Goal: Task Accomplishment & Management: Use online tool/utility

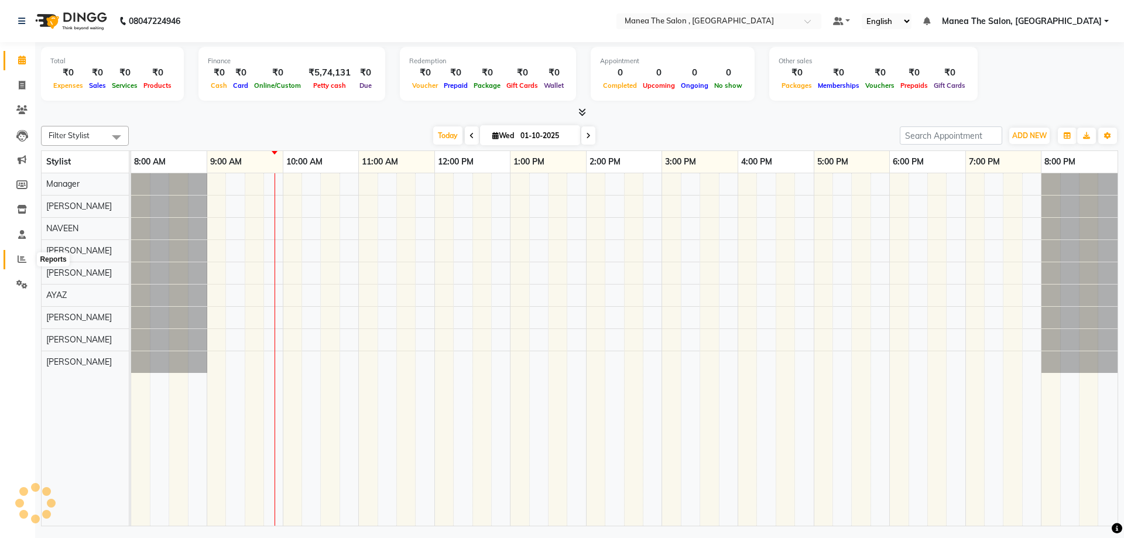
click at [20, 257] on icon at bounding box center [22, 259] width 9 height 9
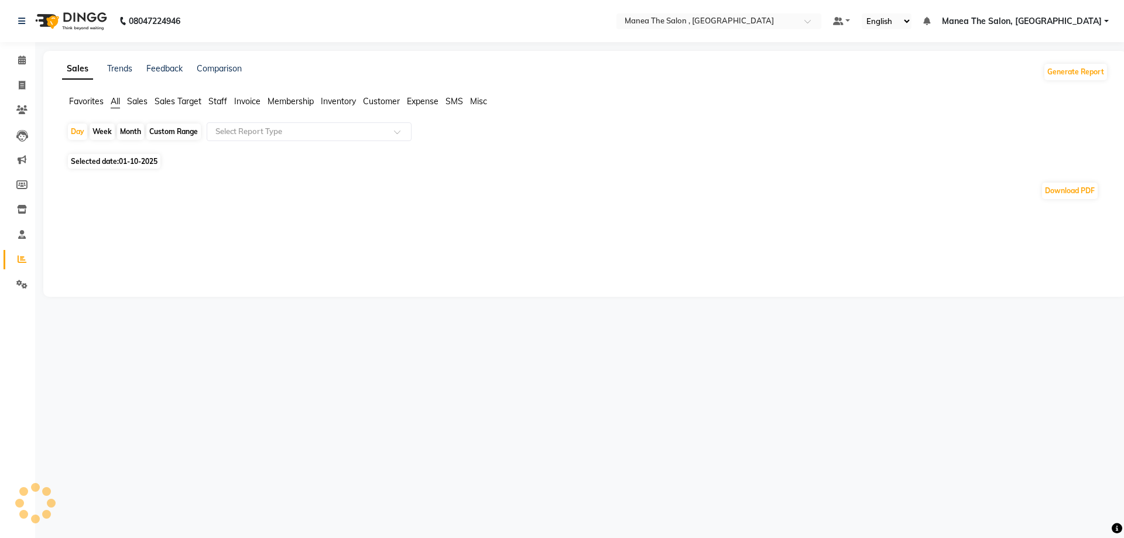
click at [131, 126] on div "Month" at bounding box center [130, 131] width 27 height 16
click at [131, 132] on div "Month" at bounding box center [130, 131] width 27 height 16
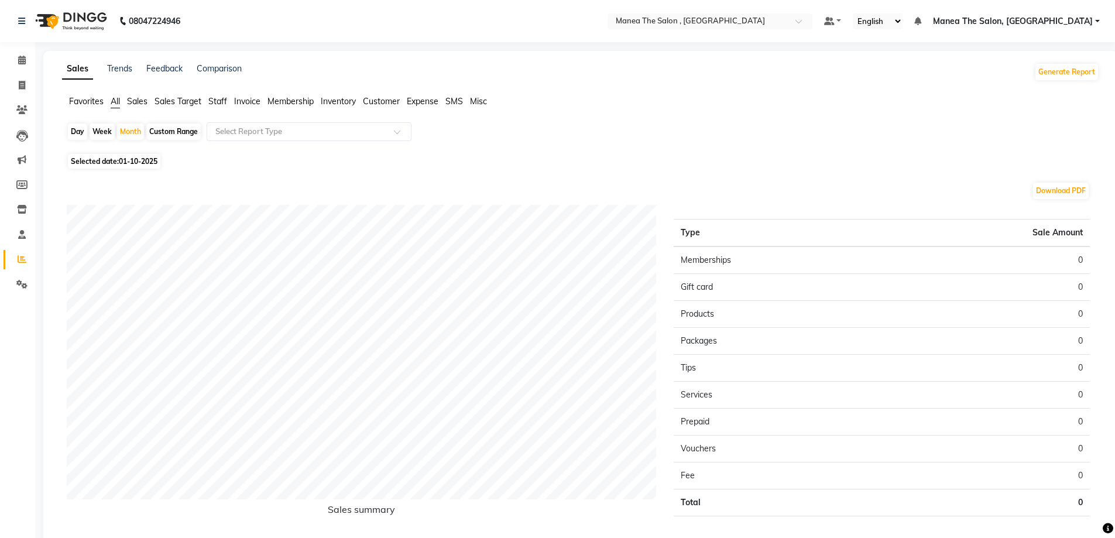
click at [78, 129] on div "Day" at bounding box center [77, 131] width 19 height 16
select select "10"
select select "2025"
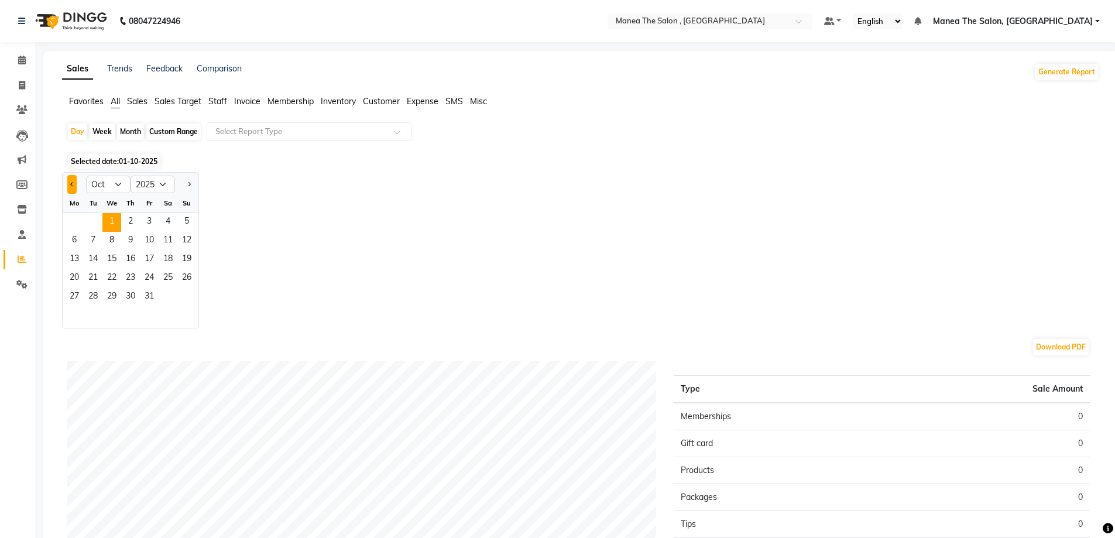
click at [74, 188] on button "Previous month" at bounding box center [71, 184] width 9 height 19
select select "9"
click at [79, 224] on span "1" at bounding box center [74, 222] width 19 height 19
click at [126, 128] on div "Month" at bounding box center [130, 131] width 27 height 16
select select "9"
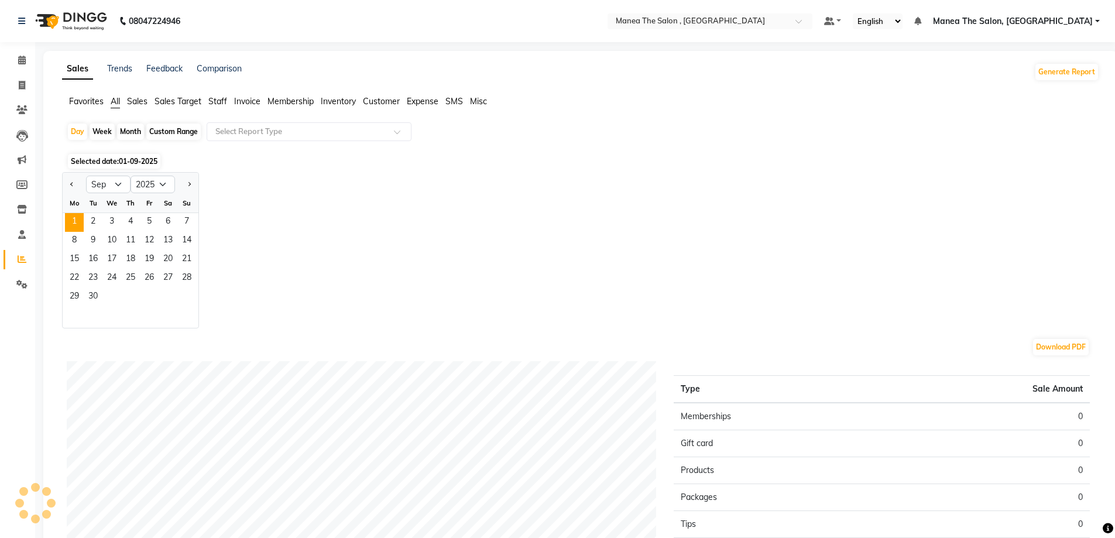
select select "2025"
click at [77, 223] on span "1" at bounding box center [74, 222] width 19 height 19
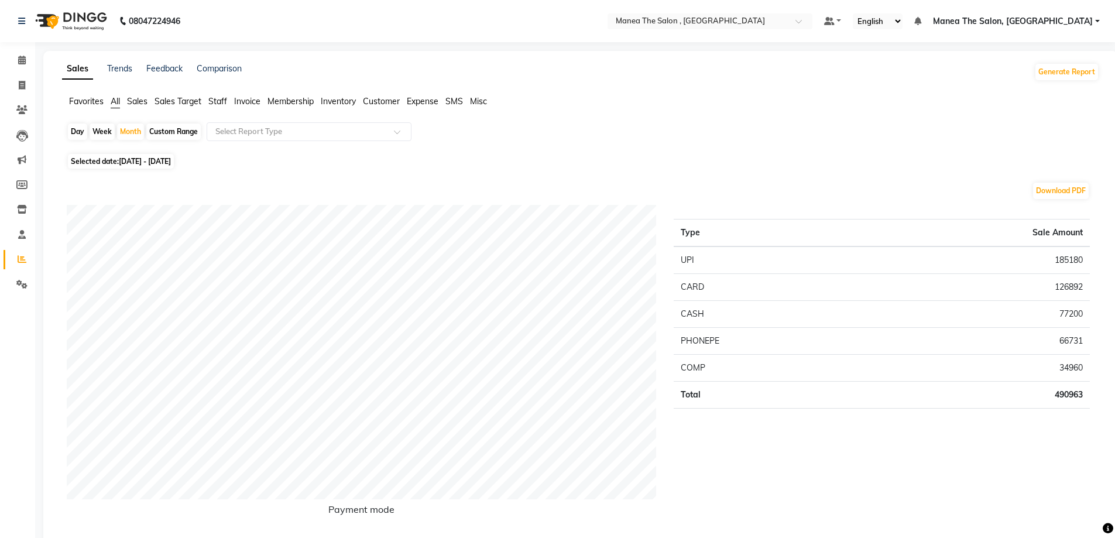
click at [222, 101] on span "Staff" at bounding box center [217, 101] width 19 height 11
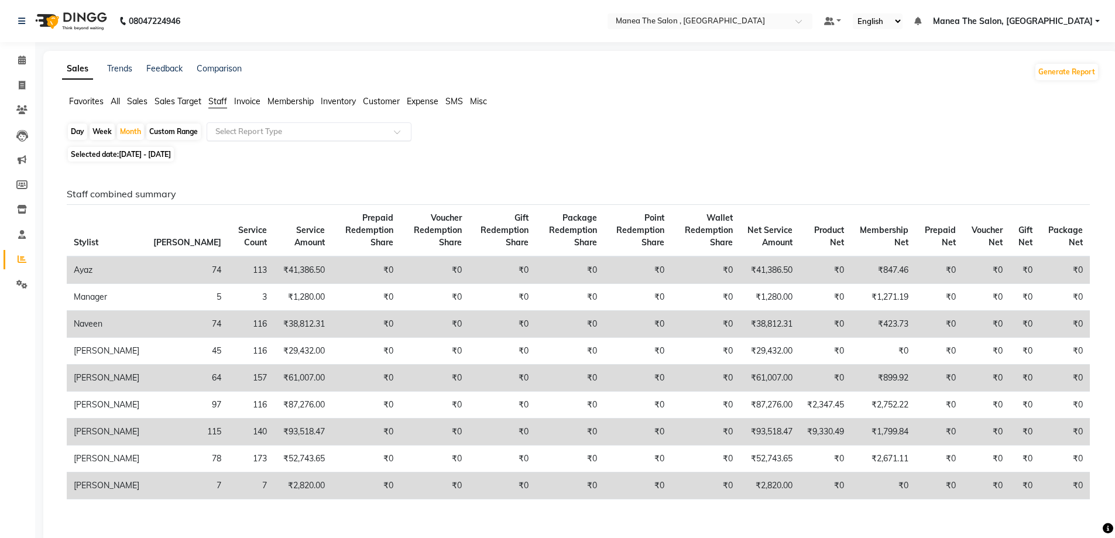
click at [232, 130] on input "text" at bounding box center [297, 132] width 169 height 12
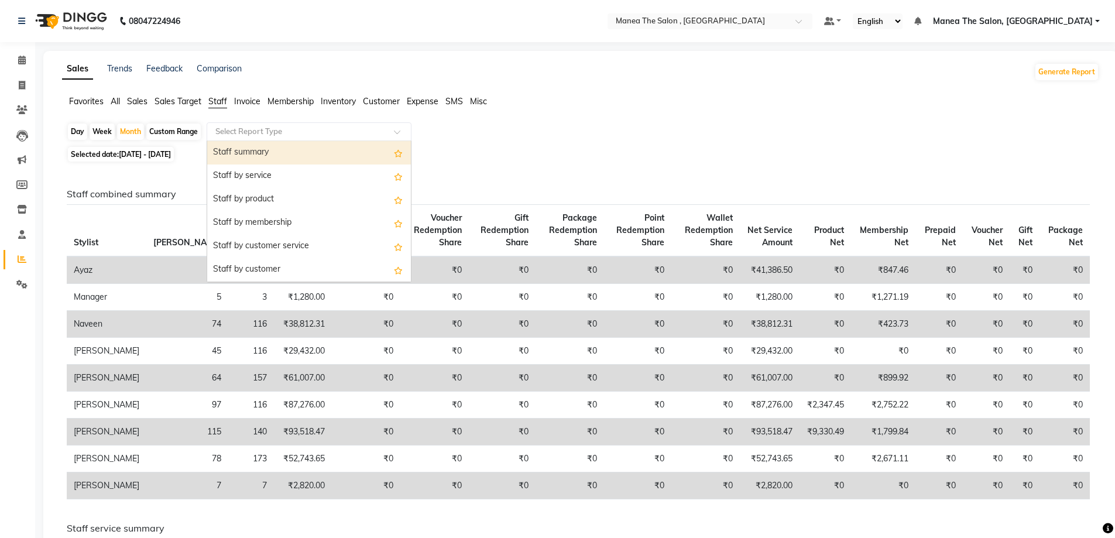
click at [243, 156] on div "Staff summary" at bounding box center [309, 152] width 204 height 23
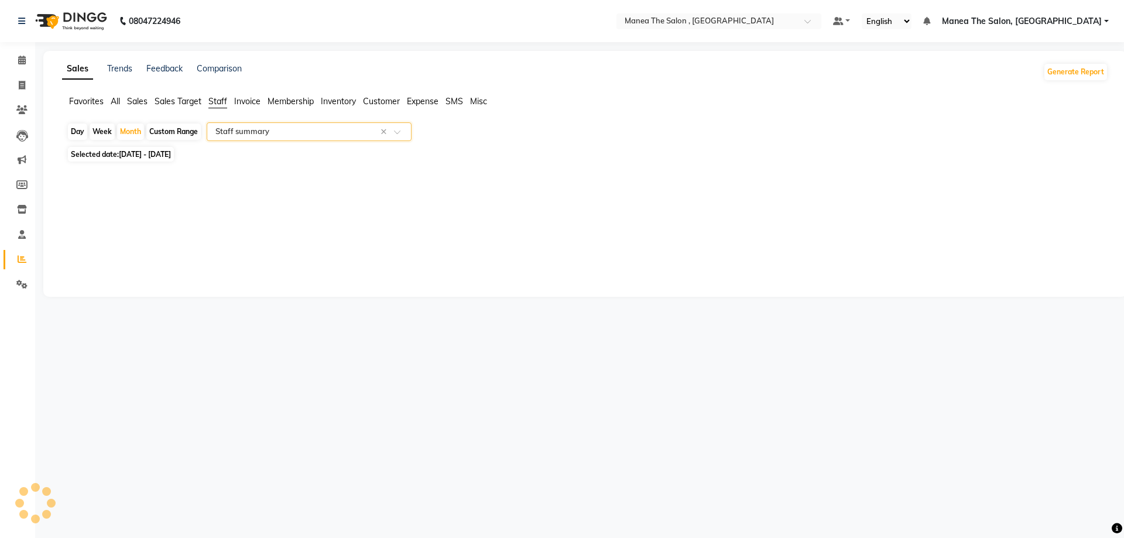
select select "full_report"
select select "pdf"
click at [23, 81] on icon at bounding box center [22, 85] width 6 height 9
select select "service"
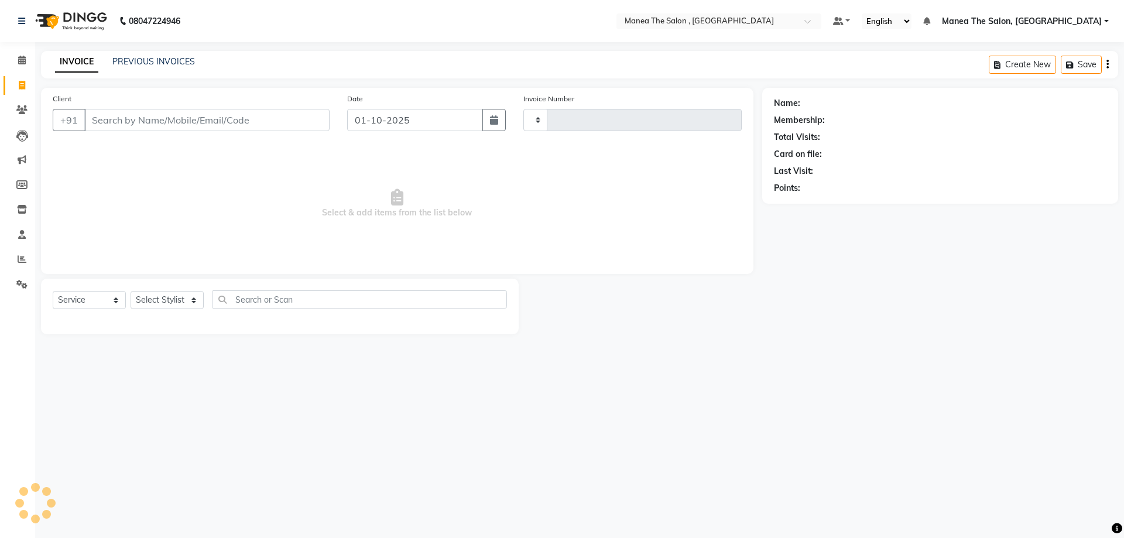
type input "2773"
select select "7201"
